Goal: Information Seeking & Learning: Understand process/instructions

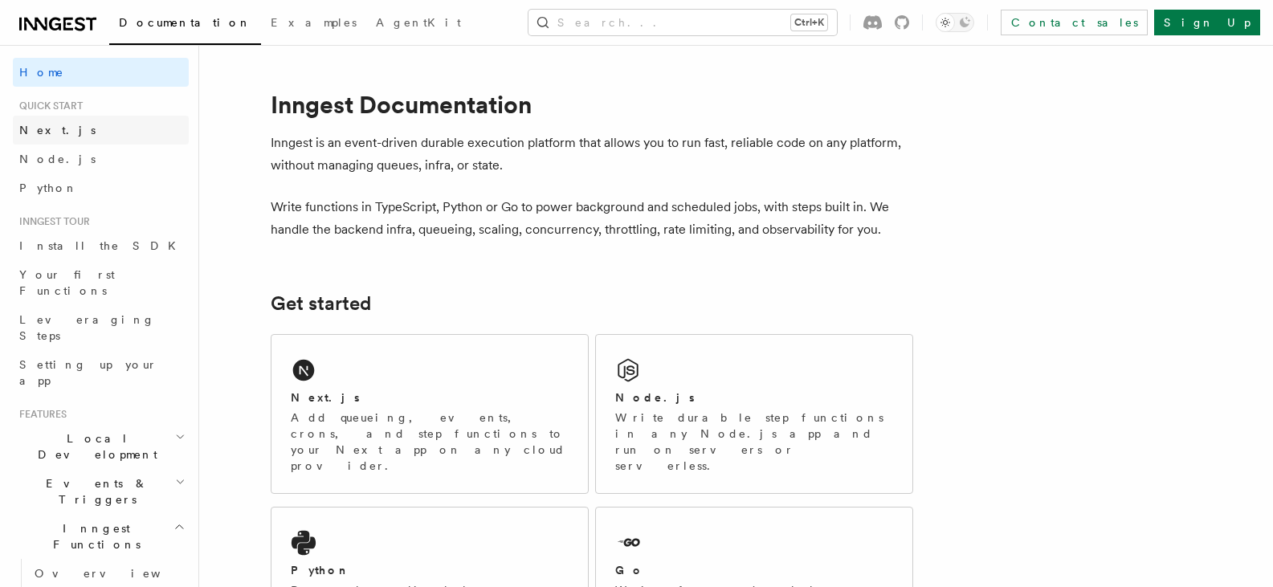
click at [76, 130] on link "Next.js" at bounding box center [101, 130] width 176 height 29
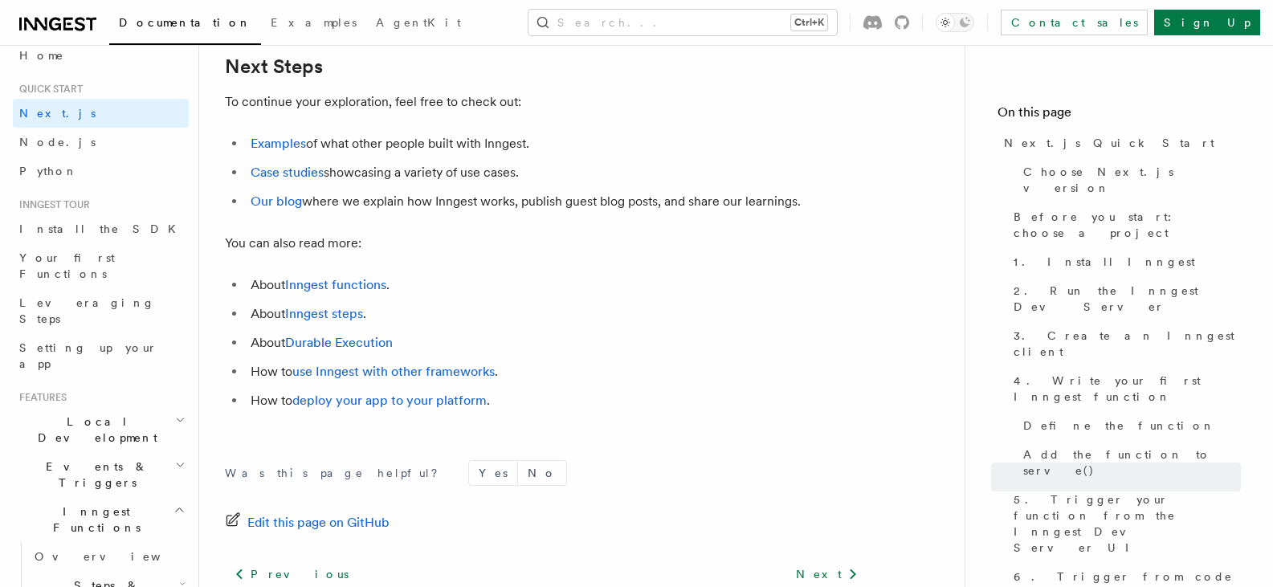
scroll to position [25, 0]
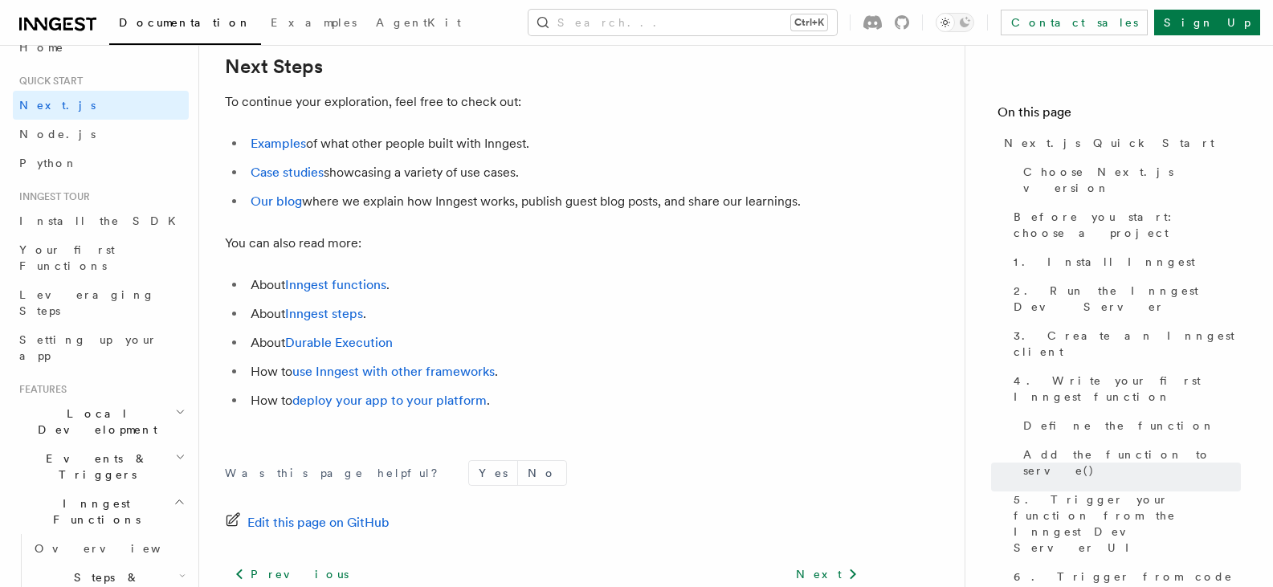
click at [175, 405] on icon "button" at bounding box center [180, 411] width 10 height 13
click at [104, 473] on span "Guides" at bounding box center [108, 486] width 161 height 26
click at [96, 507] on span "Inngest Dev Server" at bounding box center [103, 521] width 137 height 29
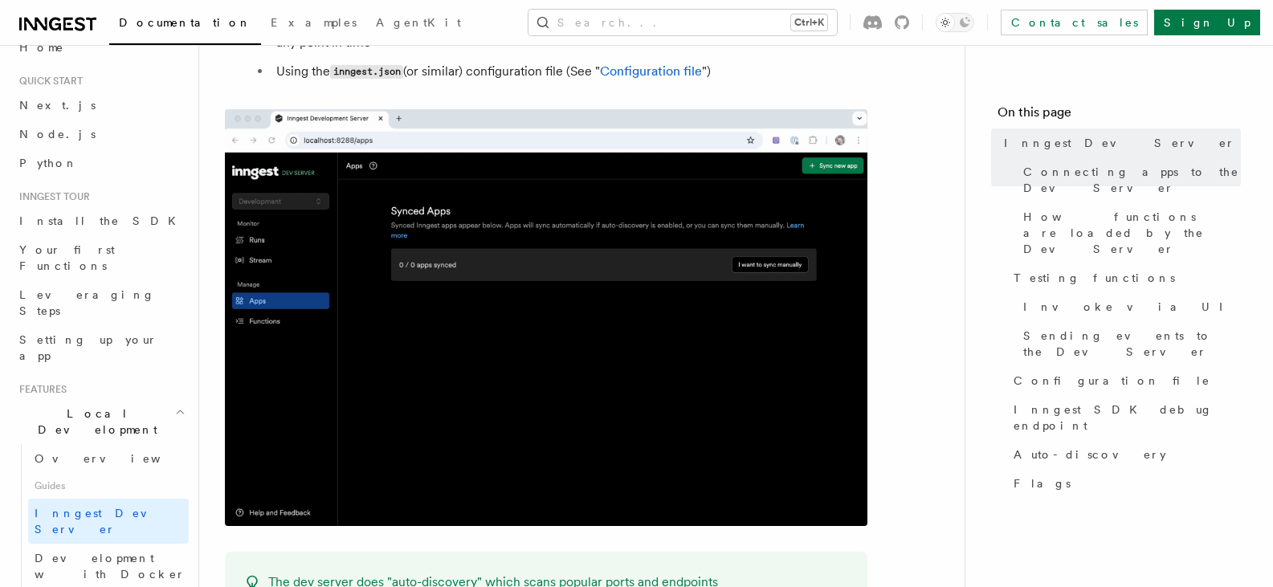
scroll to position [800, 0]
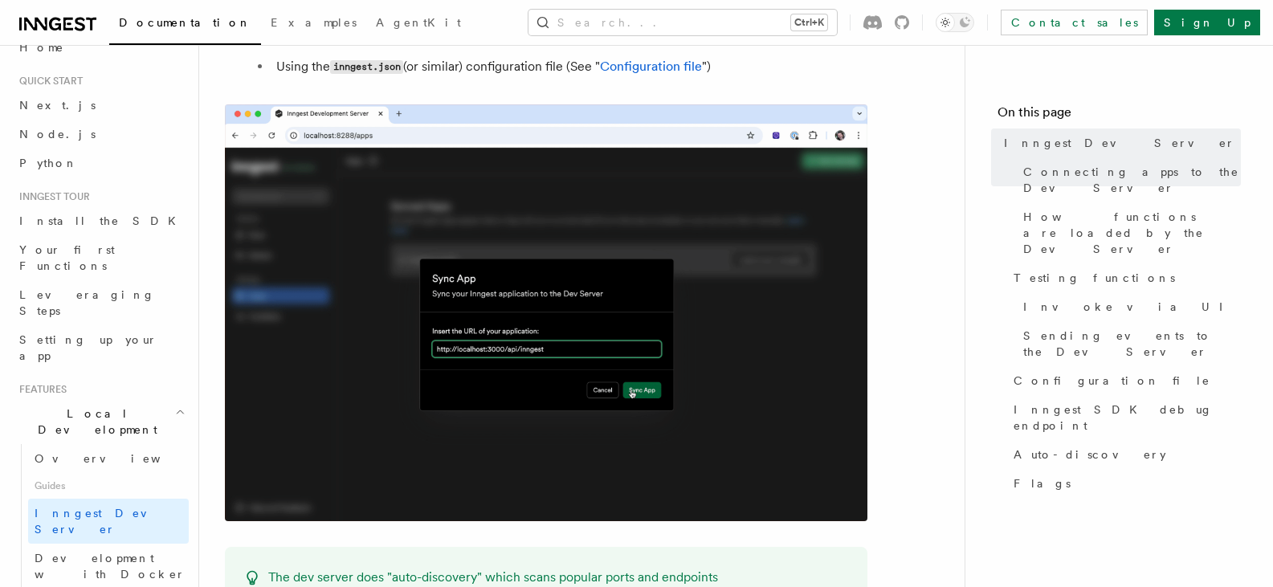
drag, startPoint x: 638, startPoint y: 109, endPoint x: 244, endPoint y: 110, distance: 394.2
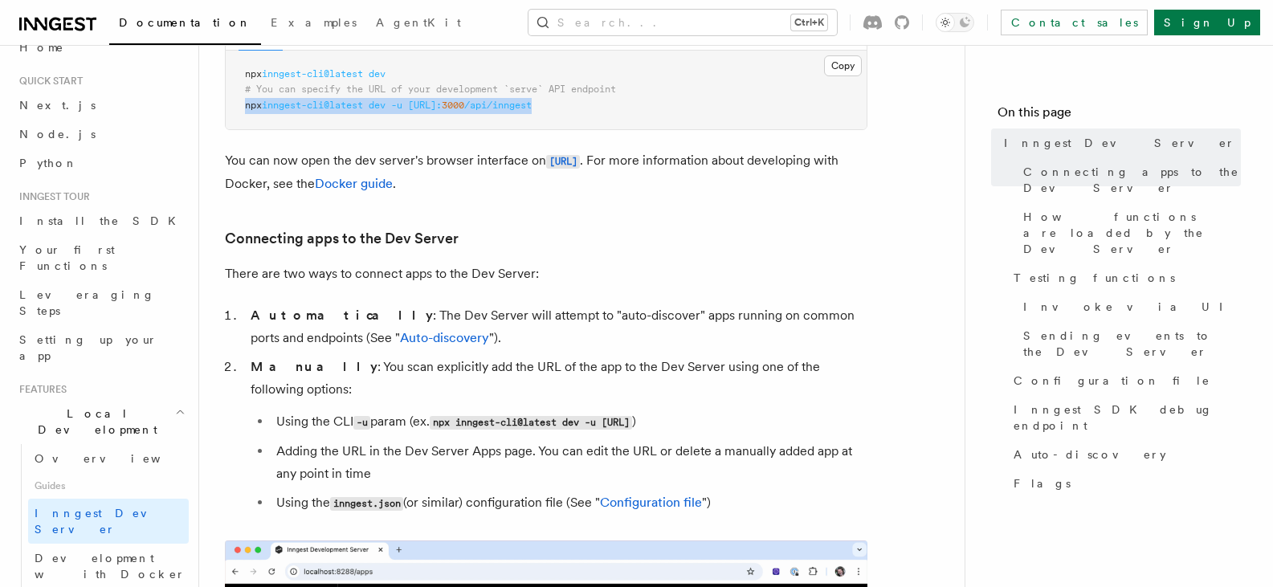
click at [244, 110] on pre "npx inngest-cli@latest dev # You can specify the URL of your development `serve…" at bounding box center [546, 90] width 641 height 79
copy span "npx inngest-cli@latest dev -u [URL]: 3000 /api/inngest"
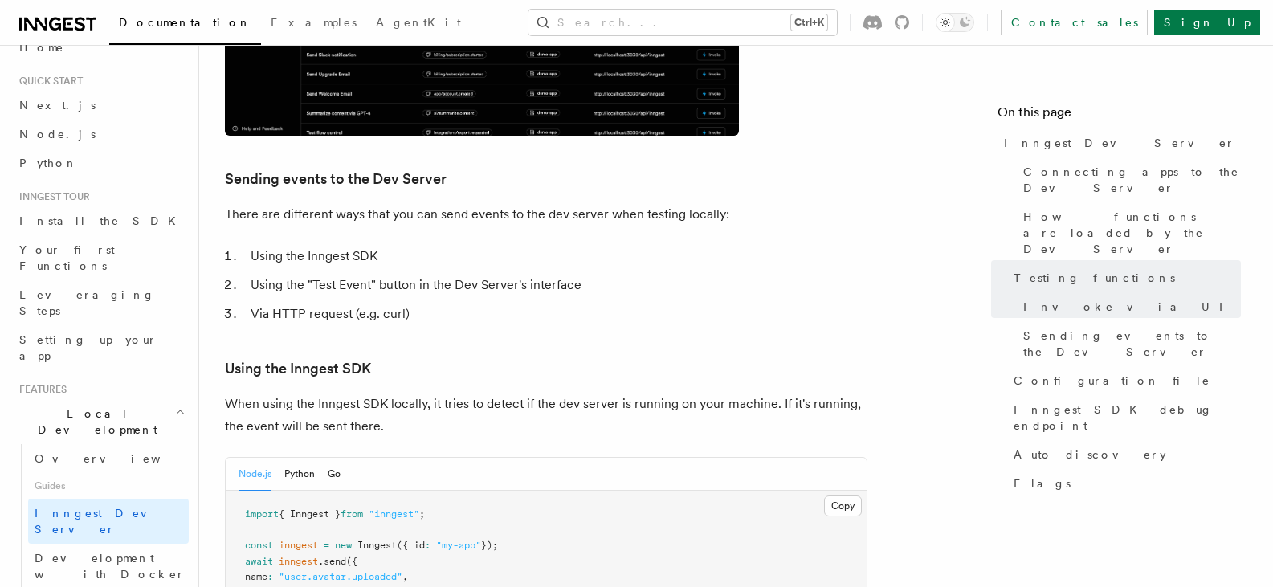
scroll to position [2693, 0]
